Goal: Task Accomplishment & Management: Manage account settings

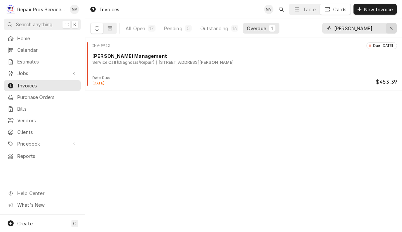
click at [390, 29] on icon "Erase input" at bounding box center [391, 28] width 3 height 3
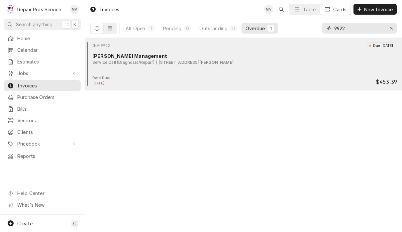
type input "9922"
click at [254, 62] on div "Service Call (Diagnosis/Repair) 9211 Lee Hwy, Ooltewah, TN 37363" at bounding box center [244, 62] width 304 height 6
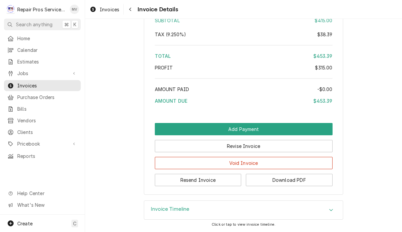
scroll to position [1157, 0]
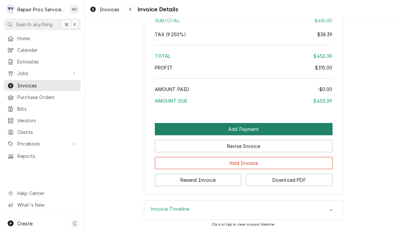
click at [252, 126] on button "Add Payment" at bounding box center [244, 129] width 178 height 12
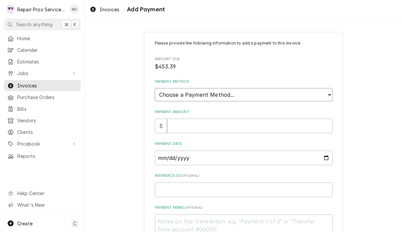
click at [239, 91] on select "Choose a Payment Method... Cash Check Credit/Debit Card ACH/eCheck Other" at bounding box center [244, 94] width 178 height 13
select select "2"
click at [234, 122] on input "Payment Amount" at bounding box center [249, 126] width 165 height 15
type textarea "x"
type input "4"
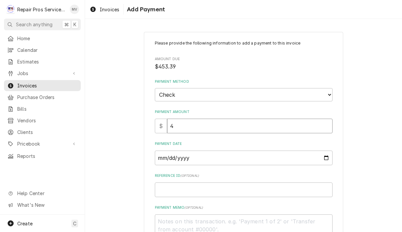
type textarea "x"
type input "45"
type textarea "x"
type input "453"
type textarea "x"
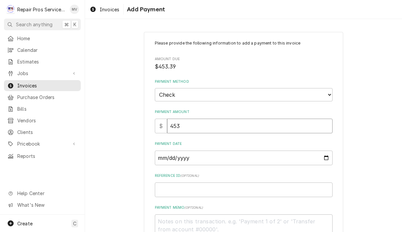
type input "453.3"
type textarea "x"
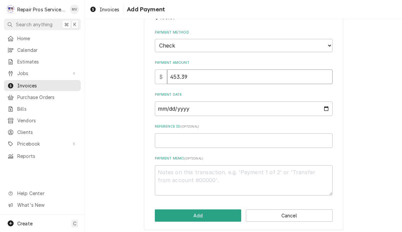
scroll to position [49, 0]
type input "453.39"
click at [199, 103] on input "Payment Date" at bounding box center [244, 109] width 178 height 15
type input "2025-09-10"
click at [249, 137] on input "Reference ID ( optional )" at bounding box center [244, 140] width 178 height 15
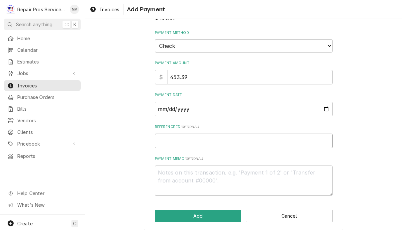
type textarea "x"
type input "9"
type textarea "x"
type input "99"
type textarea "x"
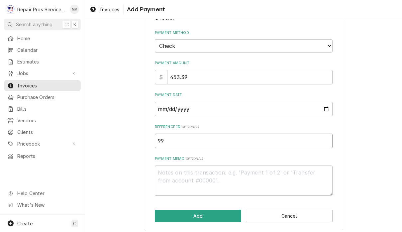
type input "992"
type textarea "x"
type input "9922"
click at [189, 170] on textarea "Payment Memo ( optional )" at bounding box center [244, 180] width 178 height 30
type textarea "x"
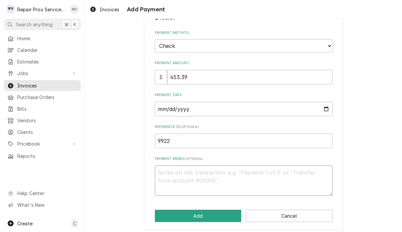
type textarea "1"
type textarea "x"
type textarea "11"
type textarea "x"
type textarea "110"
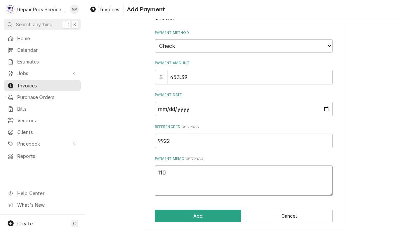
type textarea "x"
type textarea "1109"
type textarea "x"
type textarea "11093"
type textarea "x"
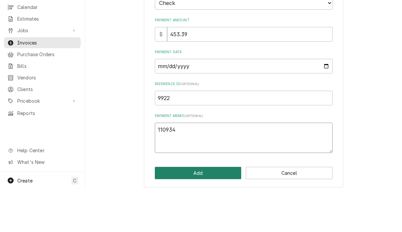
type textarea "110934"
click at [203, 209] on button "Add" at bounding box center [198, 215] width 87 height 12
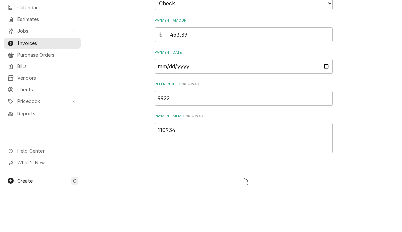
type textarea "x"
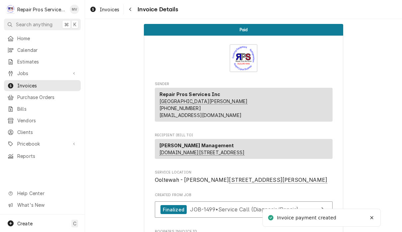
click at [106, 19] on div "Invoices Invoice Details" at bounding box center [243, 9] width 317 height 19
click at [109, 12] on span "Invoices" at bounding box center [110, 9] width 20 height 7
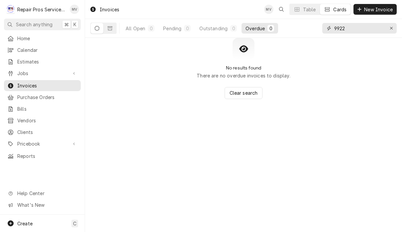
click at [358, 28] on input "9922" at bounding box center [359, 28] width 50 height 11
type input "9925"
click at [126, 16] on div "Invoices MV Table Cards New Invoice" at bounding box center [243, 9] width 317 height 19
click at [140, 32] on button "All Open 1" at bounding box center [140, 28] width 37 height 11
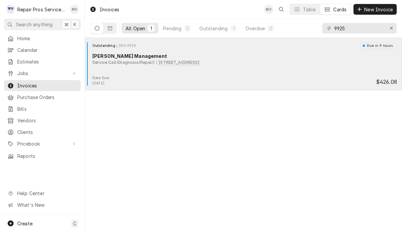
click at [286, 75] on div "Outstanding INV-9925 Due in 9 hours Smith Management Service Call (Diagnosis/Re…" at bounding box center [243, 58] width 311 height 33
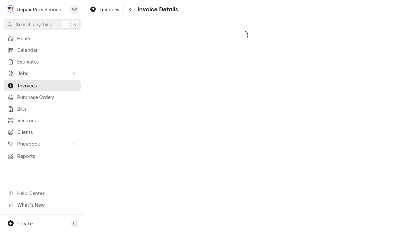
click at [307, 64] on div "Dynamic Content Wrapper" at bounding box center [243, 125] width 317 height 213
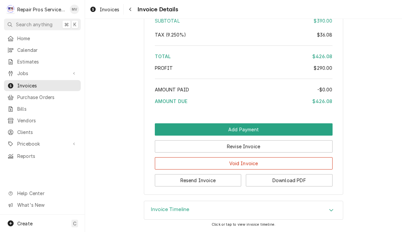
scroll to position [1115, 0]
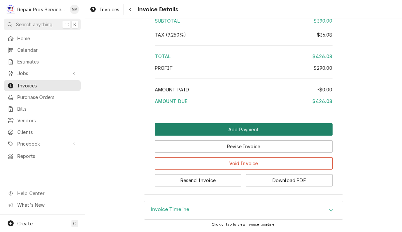
click at [274, 127] on button "Add Payment" at bounding box center [244, 129] width 178 height 12
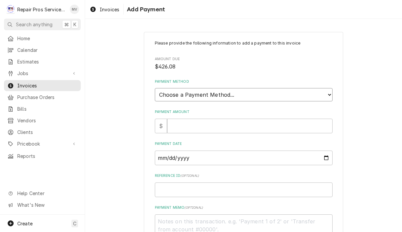
click at [294, 89] on select "Choose a Payment Method... Cash Check Credit/Debit Card ACH/eCheck Other" at bounding box center [244, 94] width 178 height 13
select select "2"
click at [268, 120] on input "Payment Amount" at bounding box center [249, 126] width 165 height 15
type textarea "x"
type input "4"
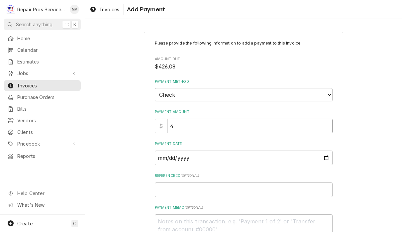
type textarea "x"
type input "42"
type textarea "x"
type input "426"
type textarea "x"
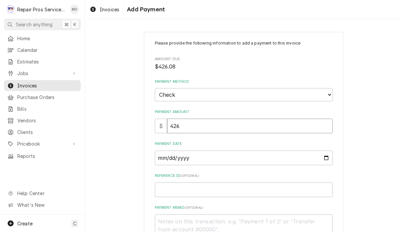
type input "426.0"
type textarea "x"
type input "426.08"
click at [233, 157] on input "Payment Date" at bounding box center [244, 157] width 178 height 15
type input "2025-09-10"
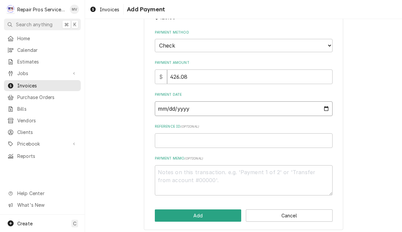
scroll to position [49, 0]
click at [197, 134] on input "Reference ID ( optional )" at bounding box center [244, 140] width 178 height 15
type textarea "x"
type input "9"
type textarea "x"
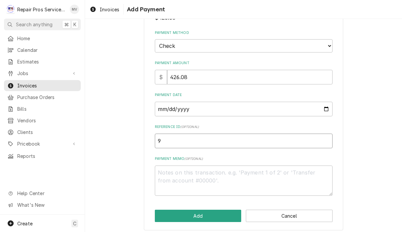
type input "99"
type textarea "x"
type input "992"
type textarea "x"
type input "9925"
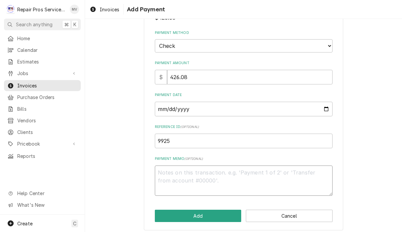
click at [241, 169] on textarea "Payment Memo ( optional )" at bounding box center [244, 180] width 178 height 30
type textarea "x"
type textarea "1"
type textarea "x"
type textarea "11"
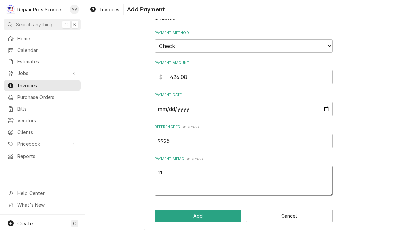
type textarea "x"
type textarea "110"
type textarea "x"
type textarea "1109"
type textarea "x"
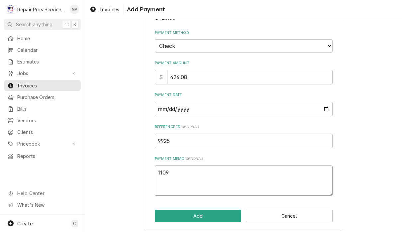
type textarea "11093"
type textarea "x"
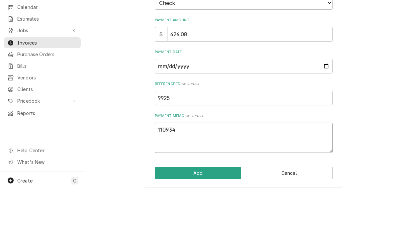
scroll to position [0, 0]
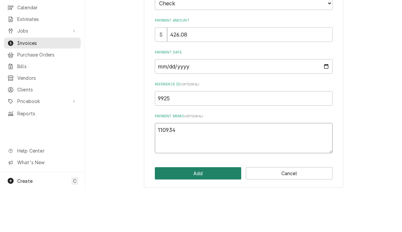
type textarea "110934"
click at [200, 209] on button "Add" at bounding box center [198, 215] width 87 height 12
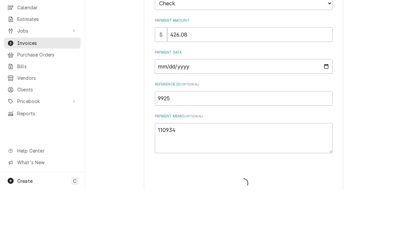
type textarea "x"
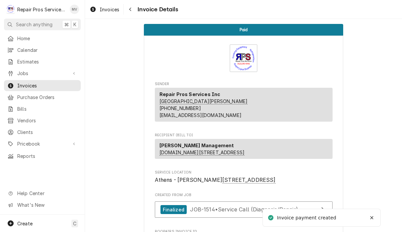
click at [115, 2] on div "Invoices Invoice Details" at bounding box center [243, 9] width 317 height 19
click at [104, 12] on span "Invoices" at bounding box center [110, 9] width 20 height 7
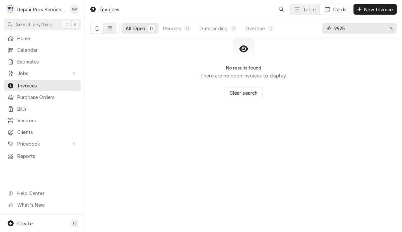
click at [361, 31] on input "9925" at bounding box center [359, 28] width 50 height 11
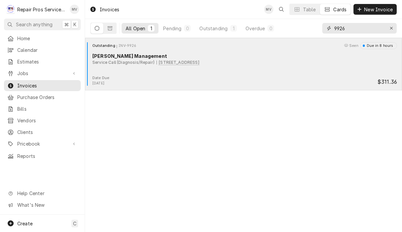
type input "9926"
click at [244, 70] on div "Outstanding INV-9926 Seen Due in 8 hours [PERSON_NAME] Management Service Call …" at bounding box center [243, 58] width 311 height 33
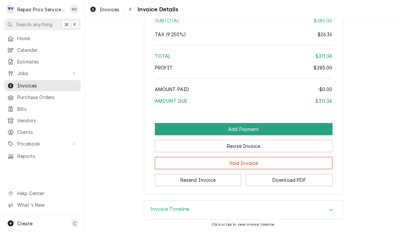
scroll to position [1024, 0]
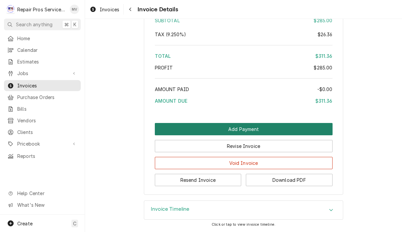
click at [257, 126] on button "Add Payment" at bounding box center [244, 129] width 178 height 12
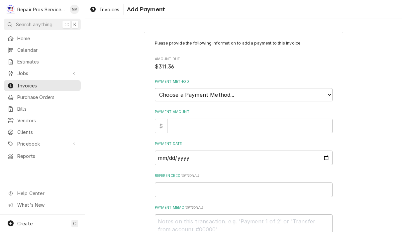
click at [298, 92] on select "Choose a Payment Method... Cash Check Credit/Debit Card ACH/eCheck Other" at bounding box center [244, 94] width 178 height 13
select select "2"
click at [214, 122] on input "Payment Amount" at bounding box center [249, 126] width 165 height 15
type textarea "x"
type input "3"
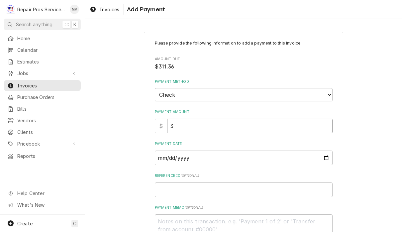
type textarea "x"
type input "31"
type textarea "x"
type input "311"
type textarea "x"
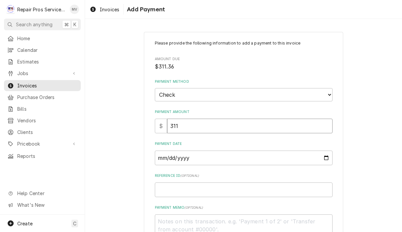
type input "311.3"
type textarea "x"
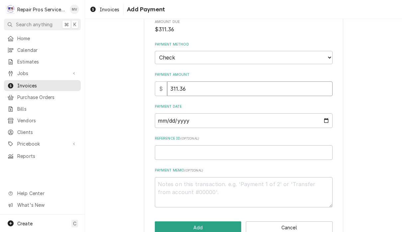
scroll to position [38, 0]
type input "311.36"
click at [198, 115] on input "Payment Date" at bounding box center [244, 120] width 178 height 15
type input "2025-09-10"
click at [243, 145] on input "Reference ID ( optional )" at bounding box center [244, 152] width 178 height 15
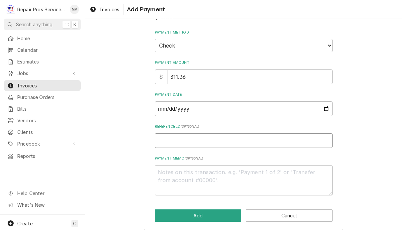
scroll to position [49, 0]
type textarea "x"
type input "9"
type textarea "x"
type input "99"
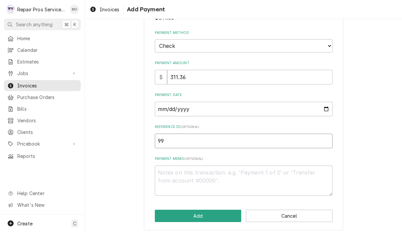
type textarea "x"
type input "992"
type textarea "x"
type input "9929"
click at [201, 167] on textarea "Payment Memo ( optional )" at bounding box center [244, 180] width 178 height 30
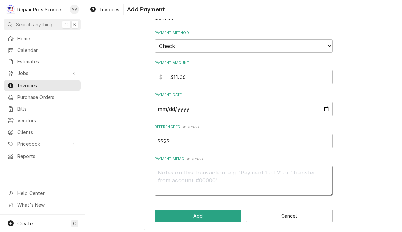
type textarea "x"
type textarea "1"
type textarea "x"
type textarea "11"
type textarea "x"
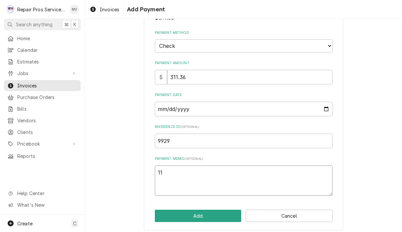
type textarea "110"
type textarea "x"
type textarea "1109"
type textarea "x"
type textarea "11093"
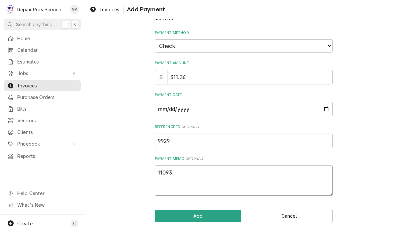
type textarea "x"
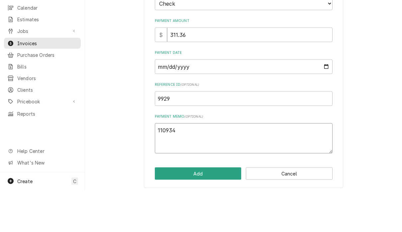
scroll to position [0, 0]
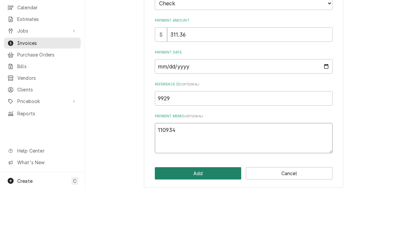
type textarea "110934"
click at [207, 209] on button "Add" at bounding box center [198, 215] width 87 height 12
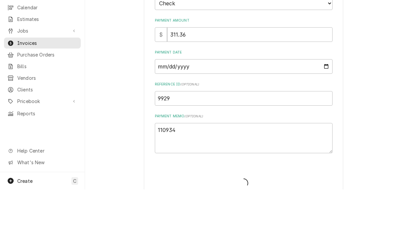
type textarea "x"
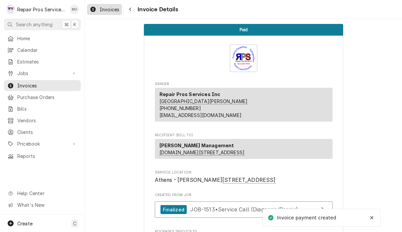
click at [112, 14] on link "Invoices" at bounding box center [104, 9] width 35 height 11
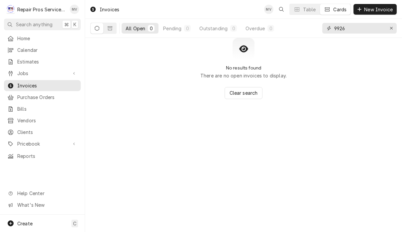
click at [362, 29] on input "9926" at bounding box center [359, 28] width 50 height 11
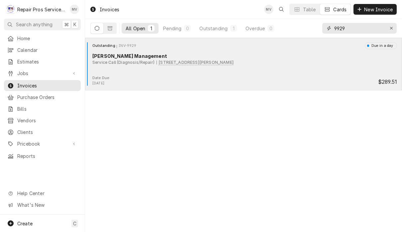
type input "9929"
click at [276, 67] on div "Outstanding INV-9929 Due in a [PERSON_NAME] Management Service Call (Diagnosis/…" at bounding box center [243, 58] width 311 height 33
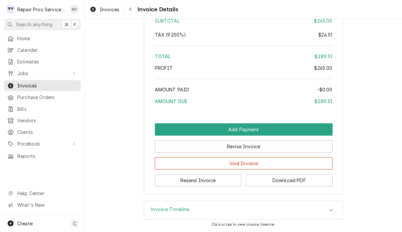
scroll to position [1002, 0]
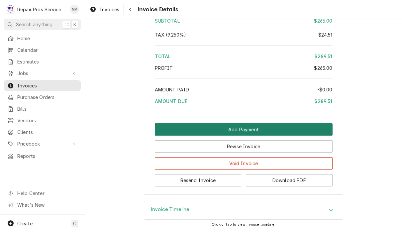
click at [260, 126] on button "Add Payment" at bounding box center [244, 129] width 178 height 12
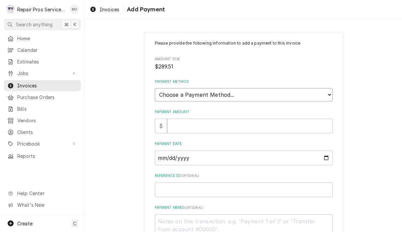
click at [243, 93] on select "Choose a Payment Method... Cash Check Credit/Debit Card ACH/eCheck Other" at bounding box center [244, 94] width 178 height 13
select select "2"
click at [218, 125] on input "Payment Amount" at bounding box center [249, 126] width 165 height 15
type textarea "x"
type input "2"
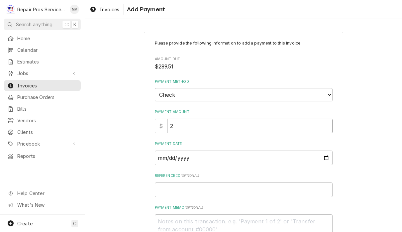
type textarea "x"
type input "28"
type textarea "x"
type input "289"
type textarea "x"
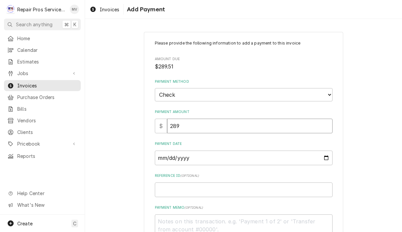
type input "289.5"
type textarea "x"
type input "289.51"
click at [231, 159] on input "Payment Date" at bounding box center [244, 157] width 178 height 15
type input "2025-09-10"
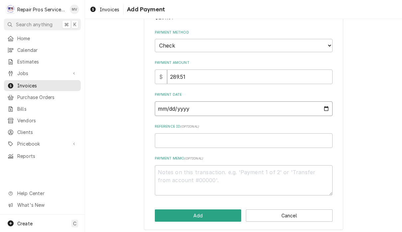
scroll to position [49, 0]
click at [185, 141] on input "Reference ID ( optional )" at bounding box center [244, 140] width 178 height 15
type textarea "x"
type input "9"
type textarea "x"
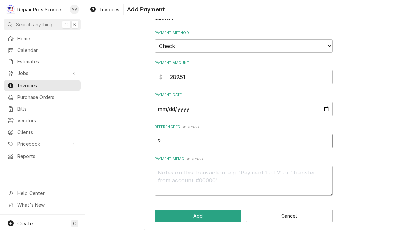
type input "99"
type textarea "x"
type input "992"
type textarea "x"
type input "9929"
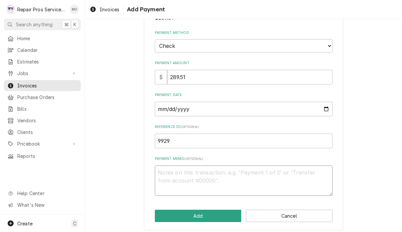
click at [170, 176] on textarea "Payment Memo ( optional )" at bounding box center [244, 180] width 178 height 30
type textarea "x"
type textarea "1"
type textarea "x"
type textarea "11"
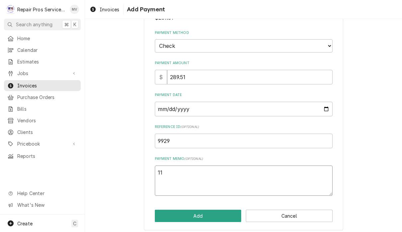
type textarea "x"
type textarea "110"
type textarea "x"
type textarea "1109"
type textarea "x"
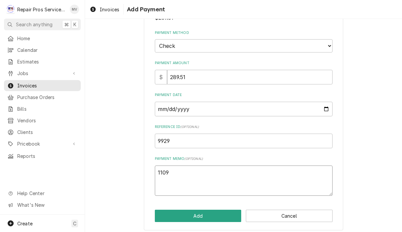
type textarea "11093"
type textarea "x"
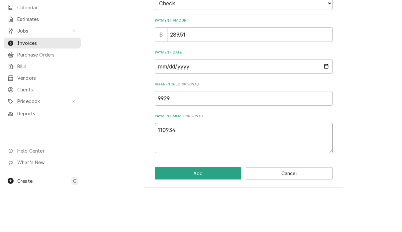
scroll to position [0, 0]
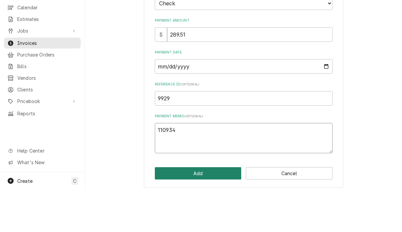
type textarea "110934"
click at [207, 209] on button "Add" at bounding box center [198, 215] width 87 height 12
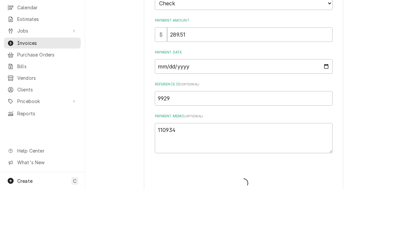
type textarea "x"
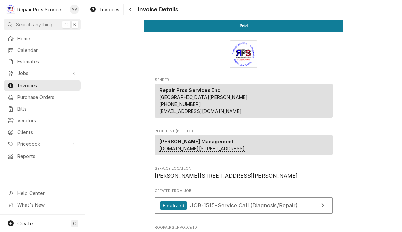
scroll to position [-7, 0]
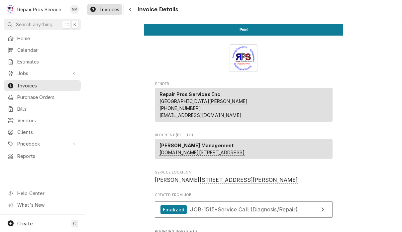
click at [106, 11] on span "Invoices" at bounding box center [110, 9] width 20 height 7
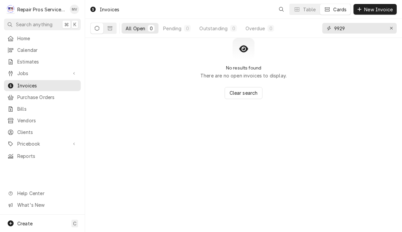
click at [364, 28] on input "9929" at bounding box center [359, 28] width 50 height 11
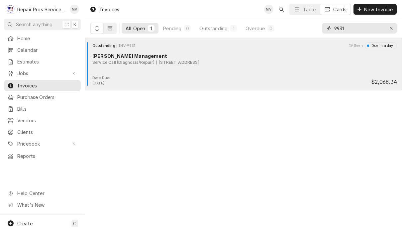
type input "9931"
click at [289, 64] on div "Service Call (Diagnosis/Repair) [STREET_ADDRESS]" at bounding box center [244, 62] width 304 height 6
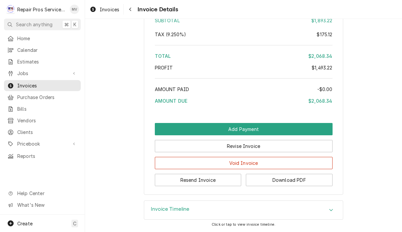
scroll to position [1583, 0]
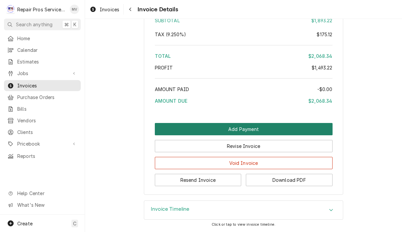
click at [294, 124] on button "Add Payment" at bounding box center [244, 129] width 178 height 12
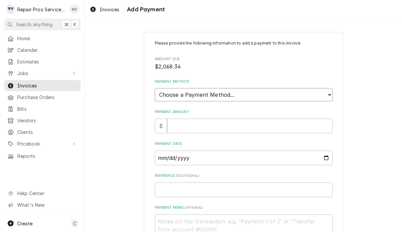
click at [285, 96] on select "Choose a Payment Method... Cash Check Credit/Debit Card ACH/eCheck Other" at bounding box center [244, 94] width 178 height 13
select select "2"
click at [177, 119] on input "Payment Amount" at bounding box center [249, 126] width 165 height 15
type textarea "x"
type input "2"
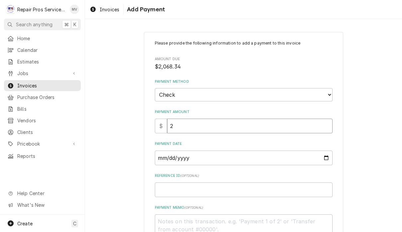
type textarea "x"
type input "20"
type textarea "x"
type input "206"
type textarea "x"
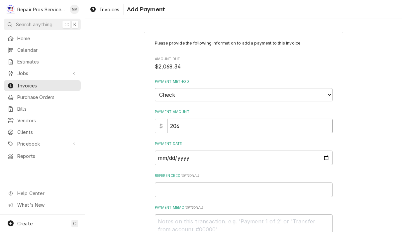
type input "2068"
type textarea "x"
type input "2068.3"
type textarea "x"
type input "2068.34"
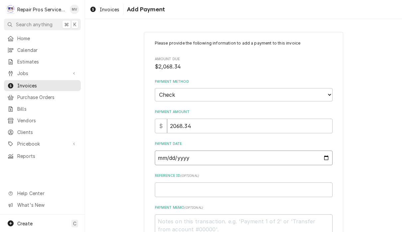
click at [179, 155] on input "Payment Date" at bounding box center [244, 157] width 178 height 15
type input "2025-09-10"
click at [249, 184] on input "Reference ID ( optional )" at bounding box center [244, 189] width 178 height 15
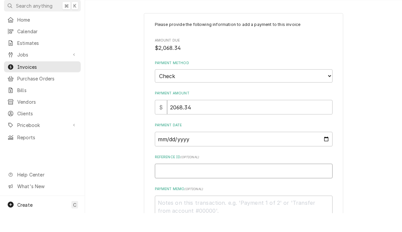
type textarea "x"
type input "9"
type textarea "x"
type input "99"
type textarea "x"
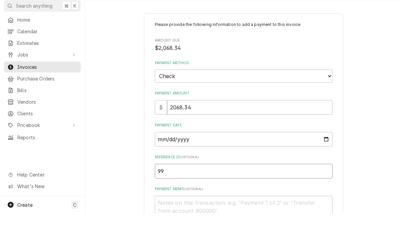
type input "993"
type textarea "x"
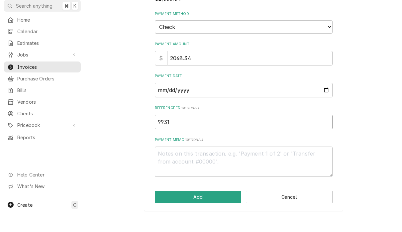
type input "9931"
click at [174, 165] on textarea "Payment Memo ( optional )" at bounding box center [244, 180] width 178 height 30
type textarea "x"
type textarea "1"
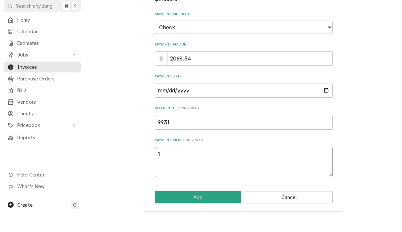
type textarea "x"
type textarea "11"
type textarea "x"
type textarea "110"
type textarea "x"
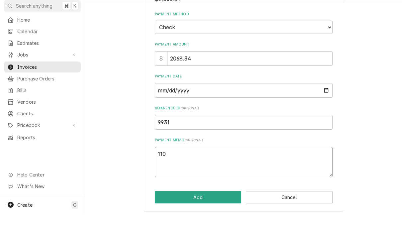
type textarea "1109"
type textarea "x"
type textarea "11093"
type textarea "x"
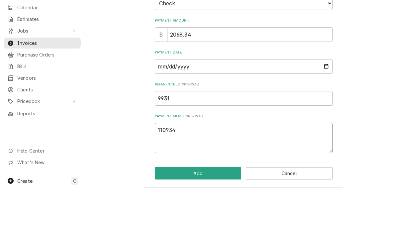
scroll to position [0, 0]
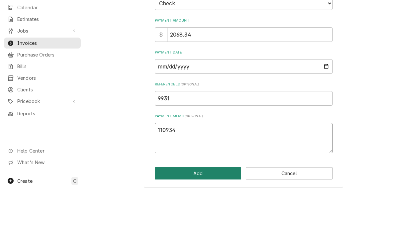
type textarea "110934"
click at [195, 209] on button "Add" at bounding box center [198, 215] width 87 height 12
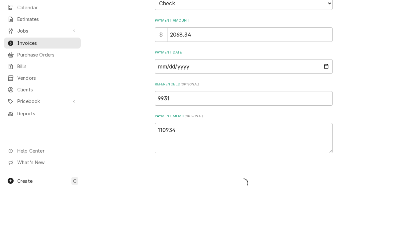
type textarea "x"
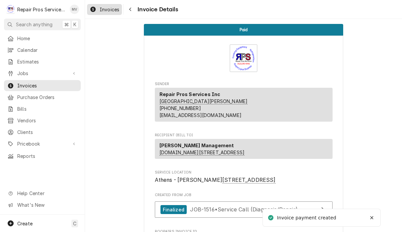
click at [110, 6] on span "Invoices" at bounding box center [110, 9] width 20 height 7
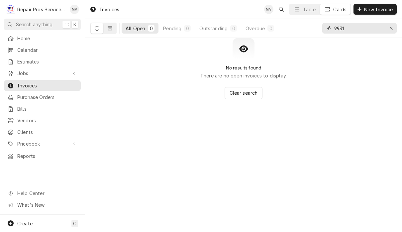
click at [356, 26] on input "9931" at bounding box center [359, 28] width 50 height 11
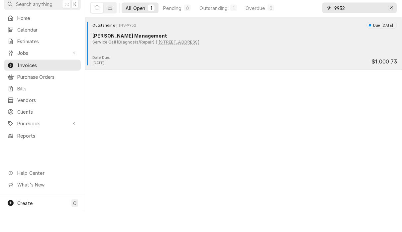
type input "9932"
click at [298, 51] on div "Outstanding INV-9932 Due [DATE] [PERSON_NAME] Management Service Call (Diagnosi…" at bounding box center [243, 58] width 311 height 33
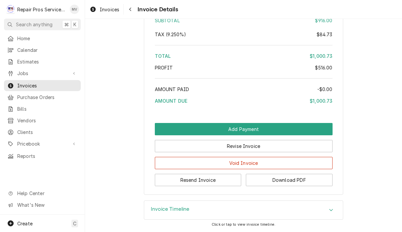
scroll to position [1192, 0]
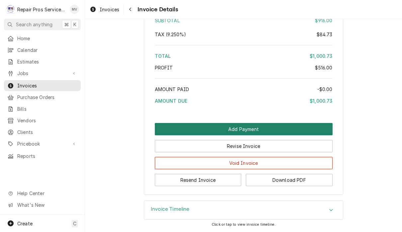
click at [265, 132] on button "Add Payment" at bounding box center [244, 129] width 178 height 12
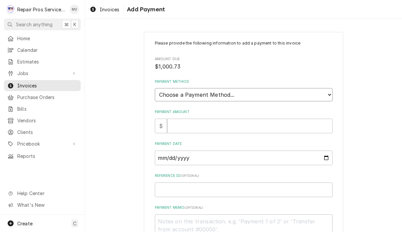
click at [264, 95] on select "Choose a Payment Method... Cash Check Credit/Debit Card ACH/eCheck Other" at bounding box center [244, 94] width 178 height 13
select select "2"
click at [182, 125] on input "Payment Amount" at bounding box center [249, 126] width 165 height 15
type textarea "x"
type input "1"
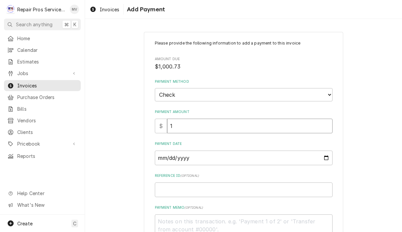
type textarea "x"
type input "10"
type textarea "x"
type input "100"
type textarea "x"
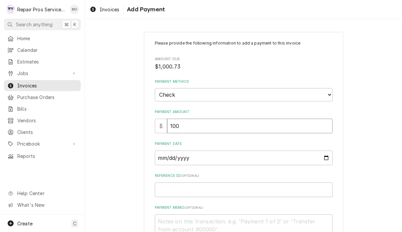
type input "1000"
type textarea "x"
type input "1000.7"
type textarea "x"
type input "1000.73"
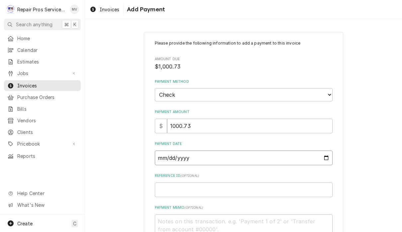
click at [184, 150] on input "Payment Date" at bounding box center [244, 157] width 178 height 15
type input "[DATE]"
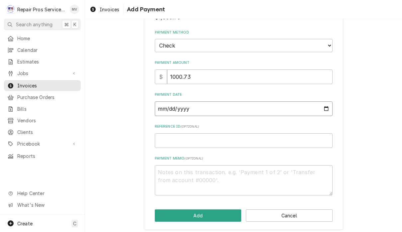
scroll to position [49, 0]
click at [184, 135] on input "Reference ID ( optional )" at bounding box center [244, 140] width 178 height 15
type textarea "x"
type input "9"
type textarea "x"
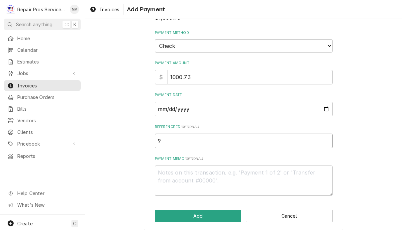
type input "99"
type textarea "x"
type input "993"
type textarea "x"
type input "9932"
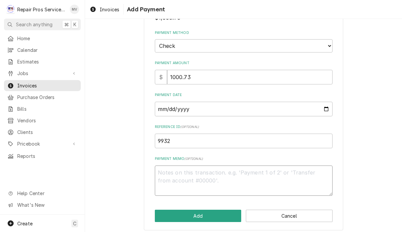
click at [179, 169] on textarea "Payment Memo ( optional )" at bounding box center [244, 180] width 178 height 30
type textarea "x"
type textarea "1"
type textarea "x"
type textarea "11"
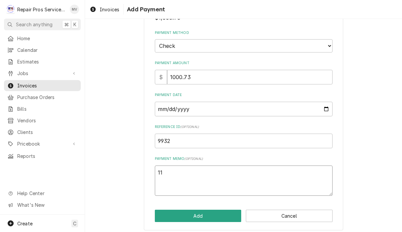
type textarea "x"
type textarea "110"
type textarea "x"
type textarea "1109"
type textarea "x"
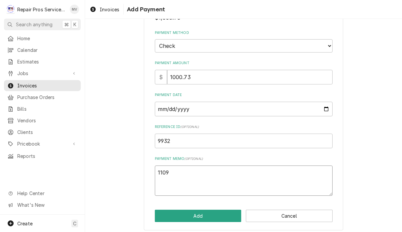
type textarea "11093"
type textarea "x"
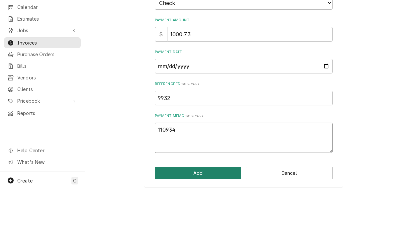
type textarea "110934"
click at [206, 209] on button "Add" at bounding box center [198, 215] width 87 height 12
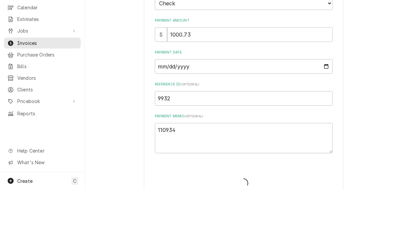
type textarea "x"
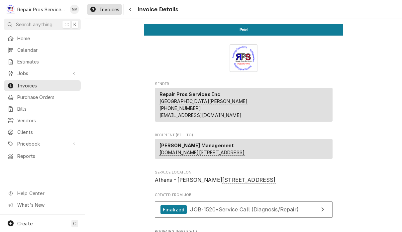
click at [108, 11] on span "Invoices" at bounding box center [110, 9] width 20 height 7
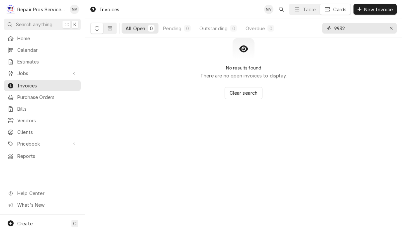
click at [360, 33] on input "9932" at bounding box center [359, 28] width 50 height 11
type input "9"
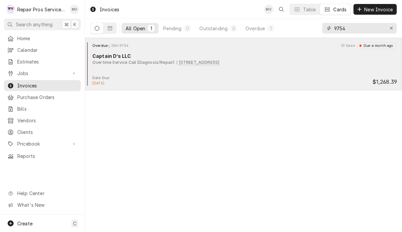
type input "9754"
click at [187, 76] on div "Date Due: [DATE] $1,268.39" at bounding box center [243, 80] width 311 height 11
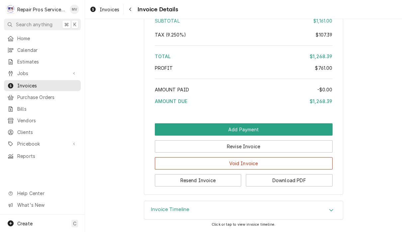
scroll to position [1305, 0]
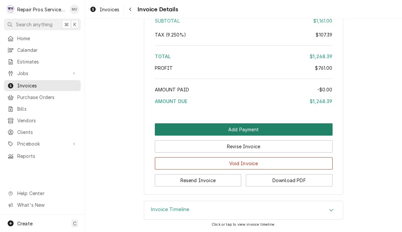
click at [287, 129] on button "Add Payment" at bounding box center [244, 129] width 178 height 12
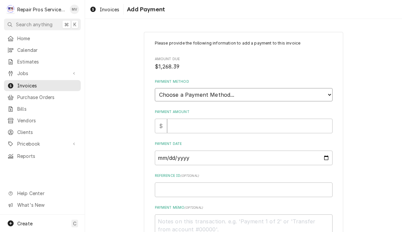
click at [270, 91] on select "Choose a Payment Method... Cash Check Credit/Debit Card ACH/eCheck Other" at bounding box center [244, 94] width 178 height 13
select select "2"
click at [180, 120] on input "Payment Amount" at bounding box center [249, 126] width 165 height 15
type textarea "x"
type input "1"
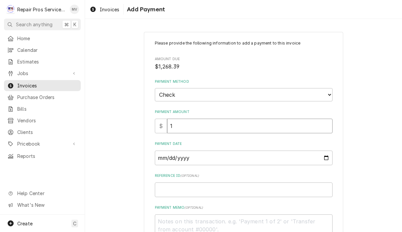
type textarea "x"
type input "12"
type textarea "x"
type input "126"
type textarea "x"
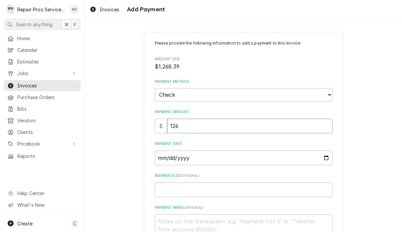
type input "1268"
type textarea "x"
type input "1268.3"
type textarea "x"
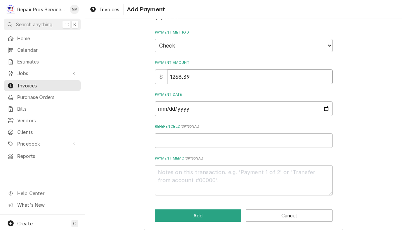
scroll to position [49, 0]
type input "1268.39"
click at [180, 105] on input "Payment Date" at bounding box center [244, 109] width 178 height 15
type input "[DATE]"
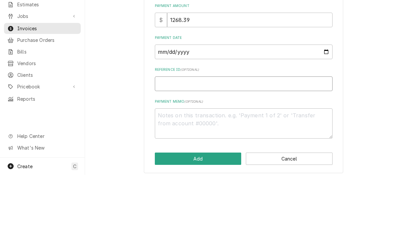
click at [182, 133] on input "Reference ID ( optional )" at bounding box center [244, 140] width 178 height 15
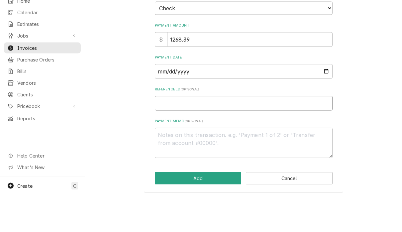
type textarea "x"
type input "9"
type textarea "x"
type input "97"
type textarea "x"
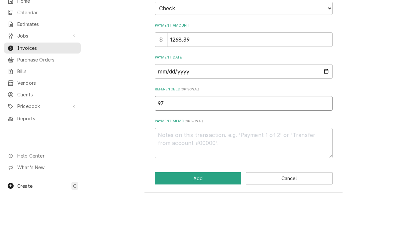
type input "975"
type textarea "x"
type input "9754"
click at [178, 165] on textarea "Payment Memo ( optional )" at bounding box center [244, 180] width 178 height 30
type textarea "x"
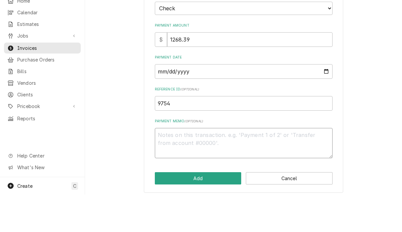
type textarea "1"
type textarea "x"
type textarea "16"
type textarea "x"
type textarea "160"
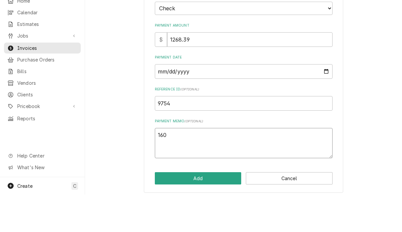
type textarea "x"
type textarea "1604"
type textarea "x"
type textarea "16042"
type textarea "x"
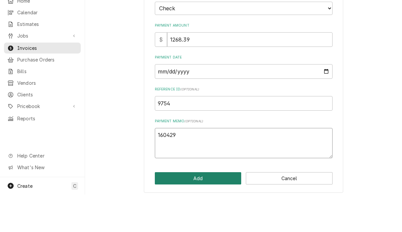
type textarea "160429"
click at [215, 209] on button "Add" at bounding box center [198, 215] width 87 height 12
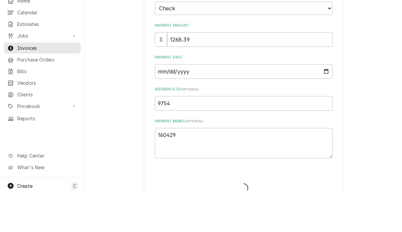
type textarea "x"
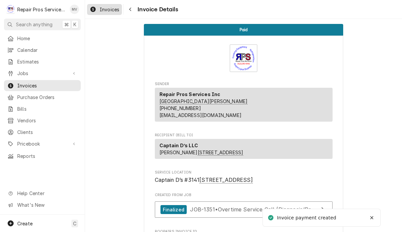
click at [105, 10] on span "Invoices" at bounding box center [110, 9] width 20 height 7
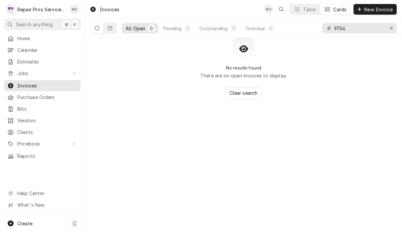
click at [358, 26] on input "9754" at bounding box center [359, 28] width 50 height 11
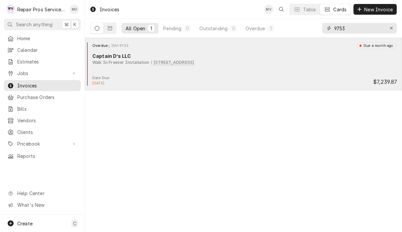
type input "9753"
click at [324, 71] on div "Overdue INV-9753 Due a month ago Captain D’s LLC Walk In Freezer Installation 5…" at bounding box center [243, 58] width 311 height 33
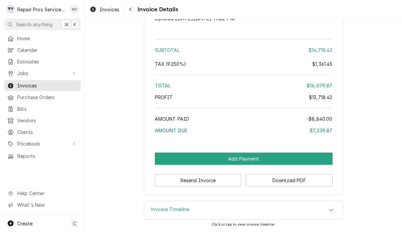
scroll to position [1941, 0]
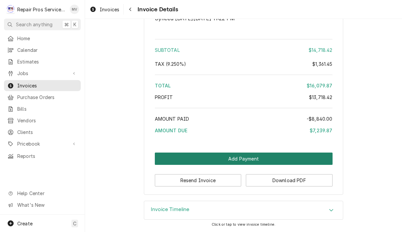
click at [304, 157] on button "Add Payment" at bounding box center [244, 158] width 178 height 12
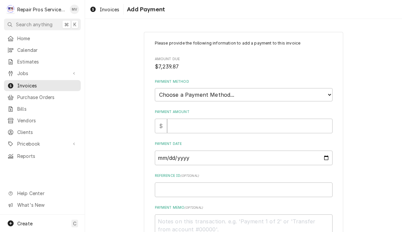
click at [241, 89] on select "Choose a Payment Method... Cash Check Credit/Debit Card ACH/eCheck Other" at bounding box center [244, 94] width 178 height 13
select select "2"
click at [190, 120] on input "Payment Amount" at bounding box center [249, 126] width 165 height 15
type textarea "x"
type input "7"
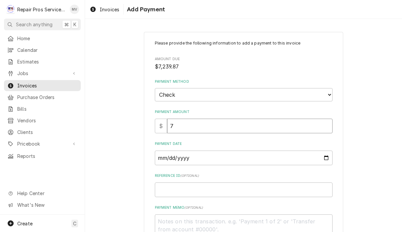
type textarea "x"
type input "72"
type textarea "x"
type input "723"
type textarea "x"
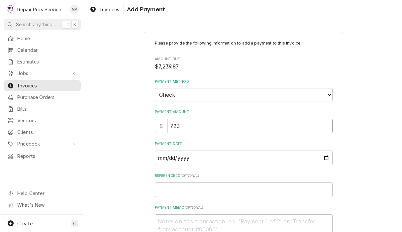
type input "7239"
type textarea "x"
type input "7239.8"
type textarea "x"
type input "7239.87"
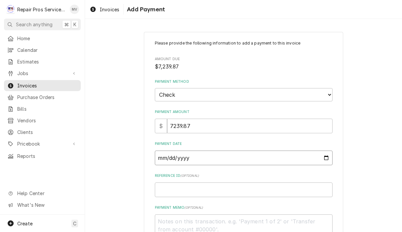
click at [210, 156] on input "Payment Date" at bounding box center [244, 157] width 178 height 15
type input "[DATE]"
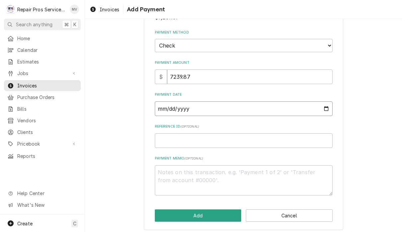
scroll to position [49, 0]
click at [255, 136] on input "Reference ID ( optional )" at bounding box center [244, 140] width 178 height 15
type textarea "x"
type input "9"
type textarea "x"
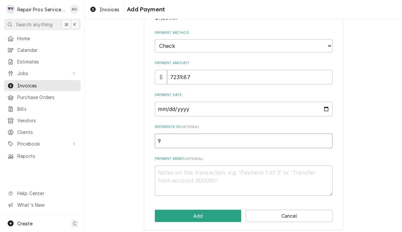
type input "97"
type textarea "x"
type input "975"
type textarea "x"
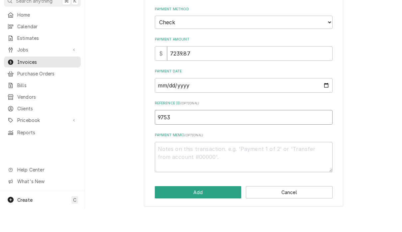
type input "9753"
click at [207, 165] on textarea "Payment Memo ( optional )" at bounding box center [244, 180] width 178 height 30
type textarea "x"
type textarea "1"
type textarea "x"
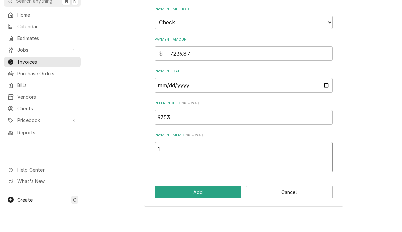
type textarea "16"
type textarea "x"
type textarea "160"
type textarea "x"
type textarea "1604"
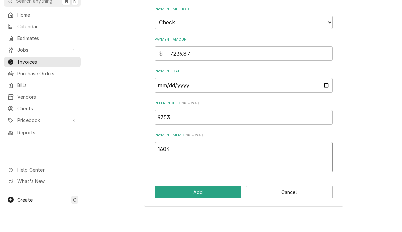
type textarea "x"
type textarea "16042"
type textarea "x"
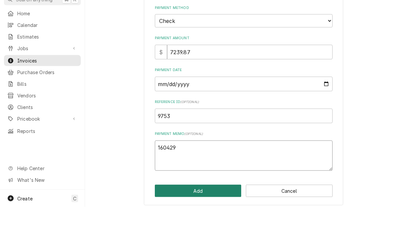
type textarea "160429"
click at [214, 209] on button "Add" at bounding box center [198, 215] width 87 height 12
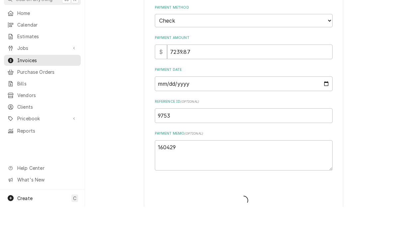
type textarea "x"
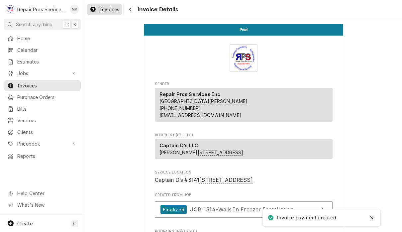
click at [105, 11] on span "Invoices" at bounding box center [110, 9] width 20 height 7
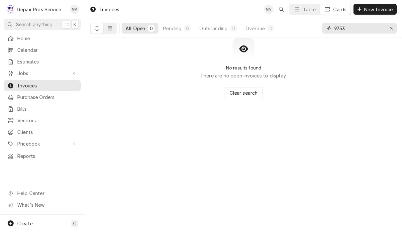
click at [356, 33] on input "9753" at bounding box center [359, 28] width 50 height 11
type input "9"
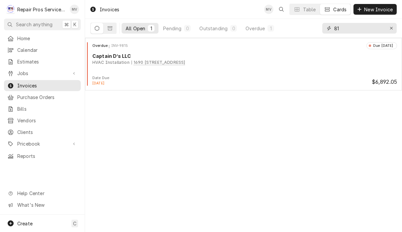
type input "8"
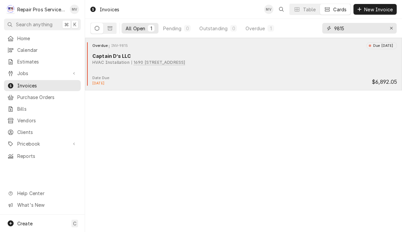
type input "9815"
click at [286, 70] on div "Overdue INV-9815 Due [DATE] Captain D’s LLC HVAC Installation [GEOGRAPHIC_DATA]…" at bounding box center [243, 58] width 311 height 33
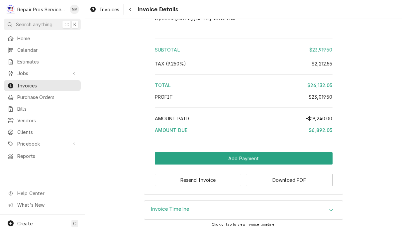
scroll to position [1675, 0]
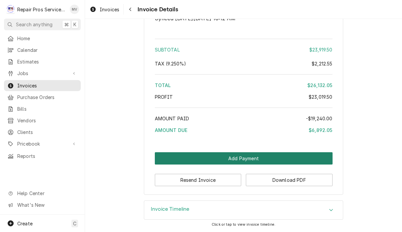
click at [303, 158] on button "Add Payment" at bounding box center [244, 158] width 178 height 12
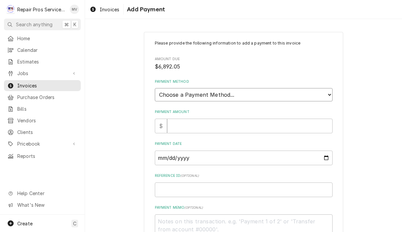
click at [261, 92] on select "Choose a Payment Method... Cash Check Credit/Debit Card ACH/eCheck Other" at bounding box center [244, 94] width 178 height 13
select select "2"
click at [229, 119] on input "Payment Amount" at bounding box center [249, 126] width 165 height 15
type textarea "x"
type input "6"
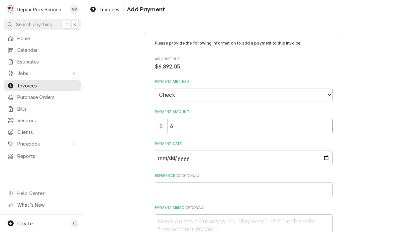
type textarea "x"
type input "68"
type textarea "x"
type input "689"
type textarea "x"
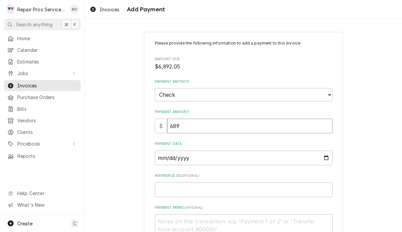
type input "6892"
type textarea "x"
type input "6892.0"
type textarea "x"
type input "6892.05"
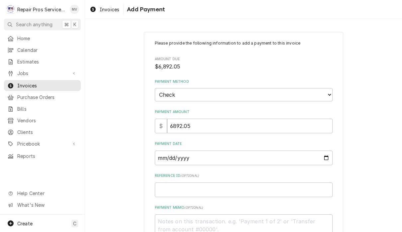
click at [259, 160] on input "Payment Date" at bounding box center [244, 157] width 178 height 15
type input "2025-09-10"
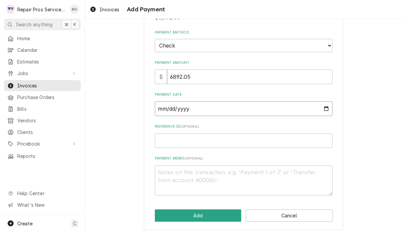
scroll to position [49, 0]
click at [171, 135] on input "Reference ID ( optional )" at bounding box center [244, 140] width 178 height 15
type textarea "x"
type input "9"
type textarea "x"
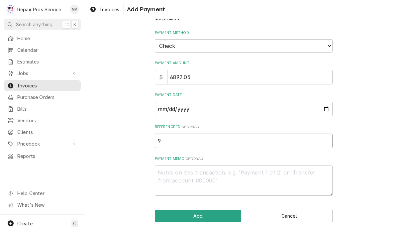
type input "98"
type textarea "x"
type input "981"
type textarea "x"
type input "9815"
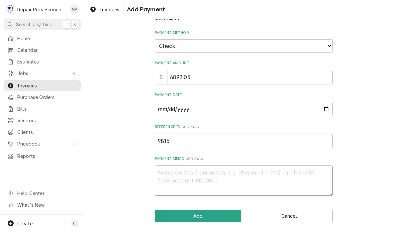
click at [191, 169] on textarea "Payment Memo ( optional )" at bounding box center [244, 180] width 178 height 30
type textarea "x"
type textarea "1"
type textarea "x"
type textarea "15"
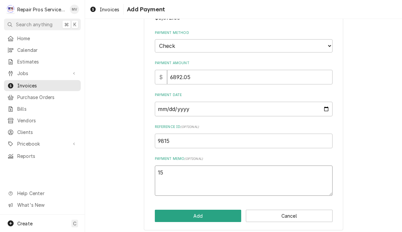
type textarea "x"
type textarea "1"
type textarea "x"
type textarea "16"
type textarea "x"
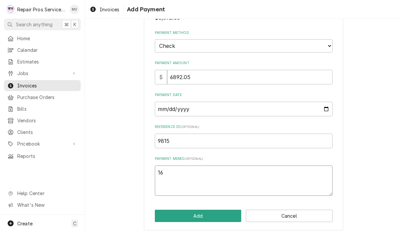
type textarea "160"
type textarea "x"
type textarea "1604"
type textarea "x"
type textarea "16042"
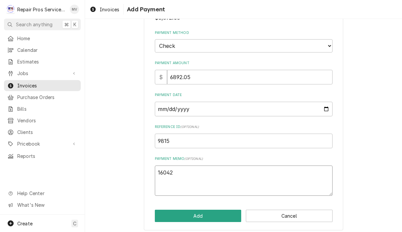
type textarea "x"
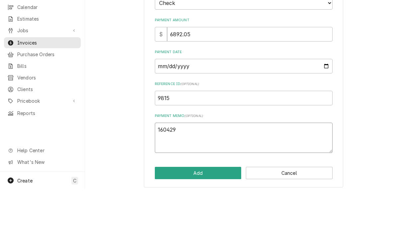
scroll to position [0, 0]
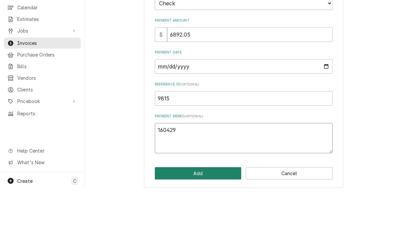
type textarea "160429"
click at [191, 209] on button "Add" at bounding box center [198, 215] width 87 height 12
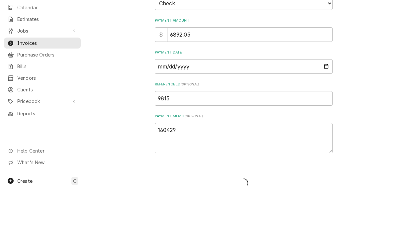
type textarea "x"
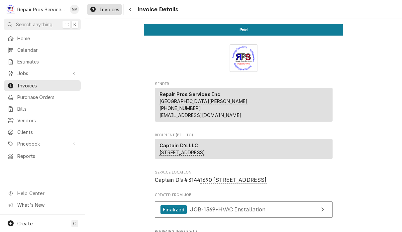
click at [105, 14] on link "Invoices" at bounding box center [104, 9] width 35 height 11
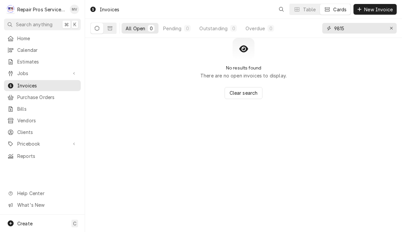
click at [359, 29] on input "9815" at bounding box center [359, 28] width 50 height 11
type input "9"
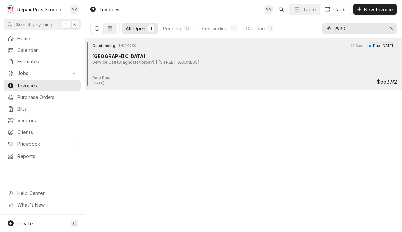
type input "9930"
click at [296, 78] on div "Date Due: Sep 13, 2025 $553.92" at bounding box center [243, 80] width 311 height 11
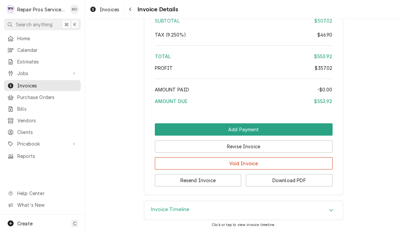
scroll to position [1344, 0]
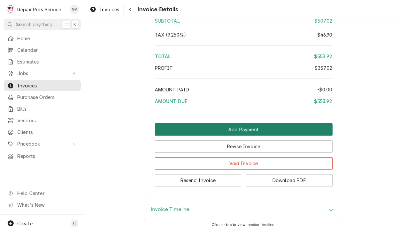
click at [251, 127] on button "Add Payment" at bounding box center [244, 129] width 178 height 12
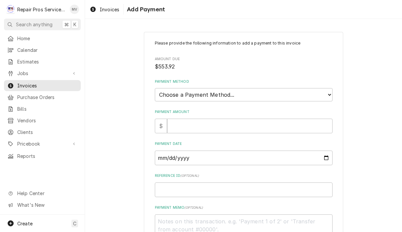
click at [243, 96] on select "Choose a Payment Method... Cash Check Credit/Debit Card ACH/eCheck Other" at bounding box center [244, 94] width 178 height 13
select select "2"
click at [225, 127] on input "Payment Amount" at bounding box center [249, 126] width 165 height 15
type textarea "x"
type input "5"
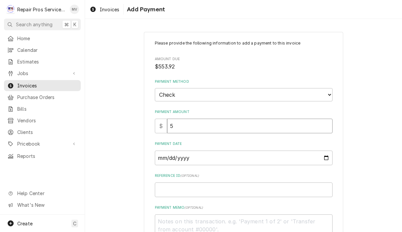
type textarea "x"
type input "55"
type textarea "x"
type input "553"
type textarea "x"
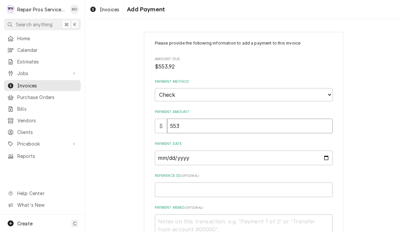
type input "553.9"
type textarea "x"
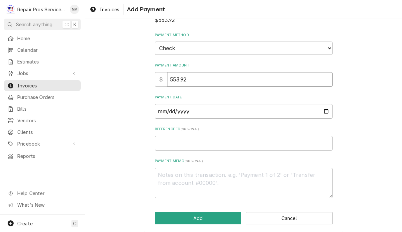
scroll to position [45, 0]
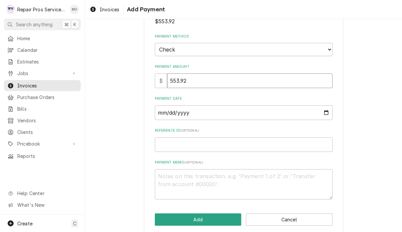
type input "553.92"
click at [239, 109] on input "Payment Date" at bounding box center [244, 112] width 178 height 15
type input "2025-09-10"
click at [210, 142] on input "Reference ID ( optional )" at bounding box center [244, 144] width 178 height 15
type textarea "x"
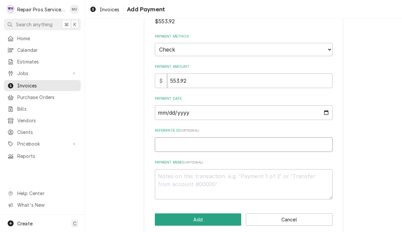
type input "9"
type textarea "x"
type input "99"
type textarea "x"
type input "993"
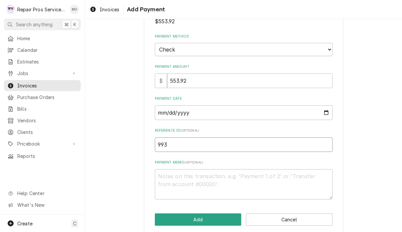
type textarea "x"
type input "9930"
click at [182, 175] on textarea "Payment Memo ( optional )" at bounding box center [244, 184] width 178 height 30
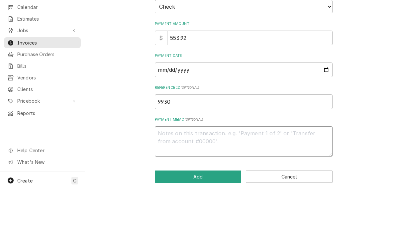
type textarea "x"
type textarea "2"
type textarea "x"
type textarea "21"
type textarea "x"
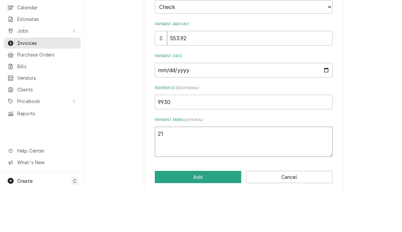
type textarea "217"
type textarea "x"
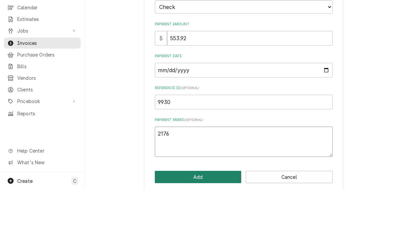
type textarea "2176"
click at [216, 213] on button "Add" at bounding box center [198, 219] width 87 height 12
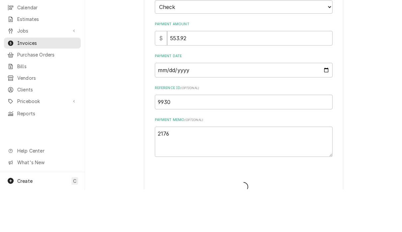
type textarea "x"
